Goal: Find specific page/section: Find specific page/section

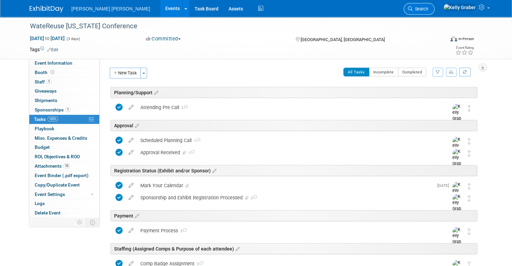
click at [428, 8] on span "Search" at bounding box center [419, 8] width 15 height 5
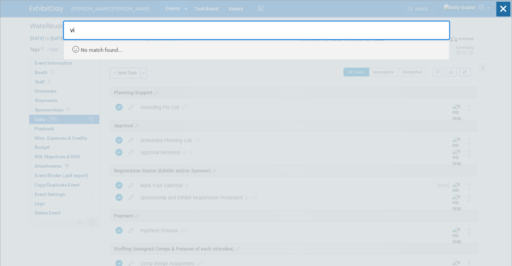
type input "v"
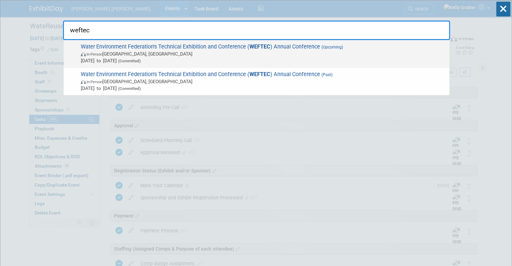
type input "weftec"
click at [112, 49] on span "Water Environment Federation's Technical Exhibition and Conference ( WEFTEC ) A…" at bounding box center [262, 53] width 367 height 21
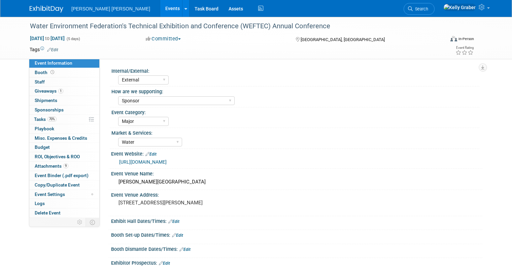
select select "External"
select select "Sponsor"
select select "Major"
select select "Water"
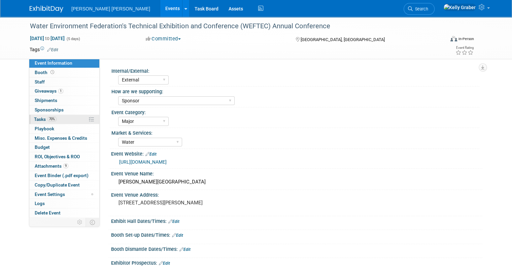
click at [34, 119] on span "Tasks 70%" at bounding box center [45, 118] width 23 height 5
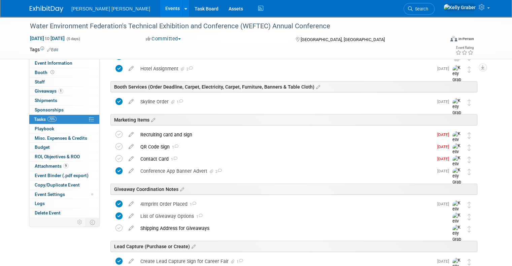
scroll to position [236, 0]
